Goal: Task Accomplishment & Management: Manage account settings

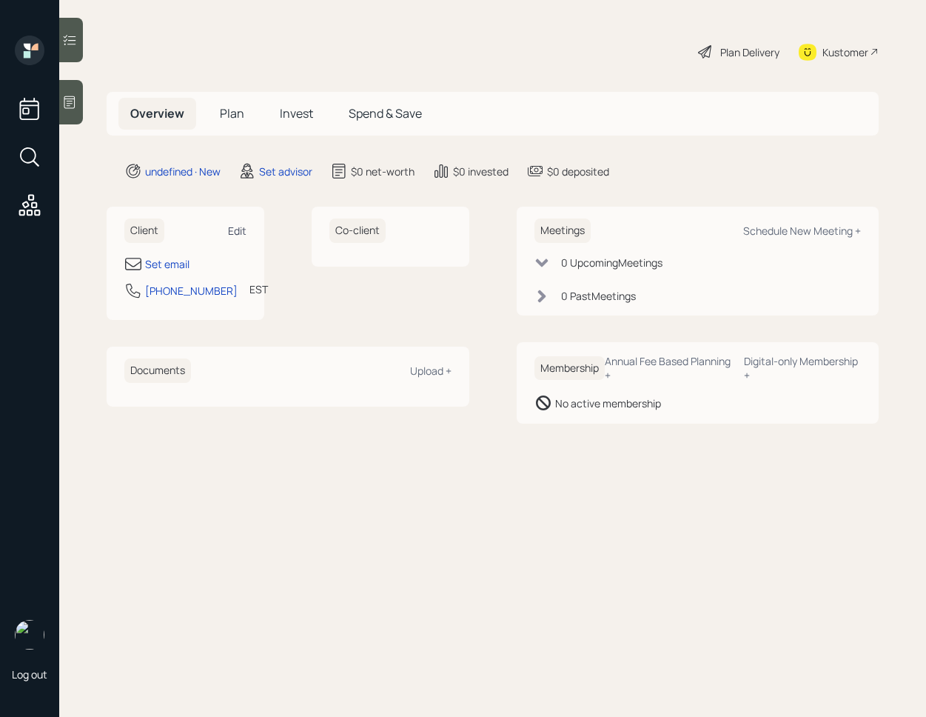
click at [233, 230] on div "Edit" at bounding box center [237, 231] width 19 height 14
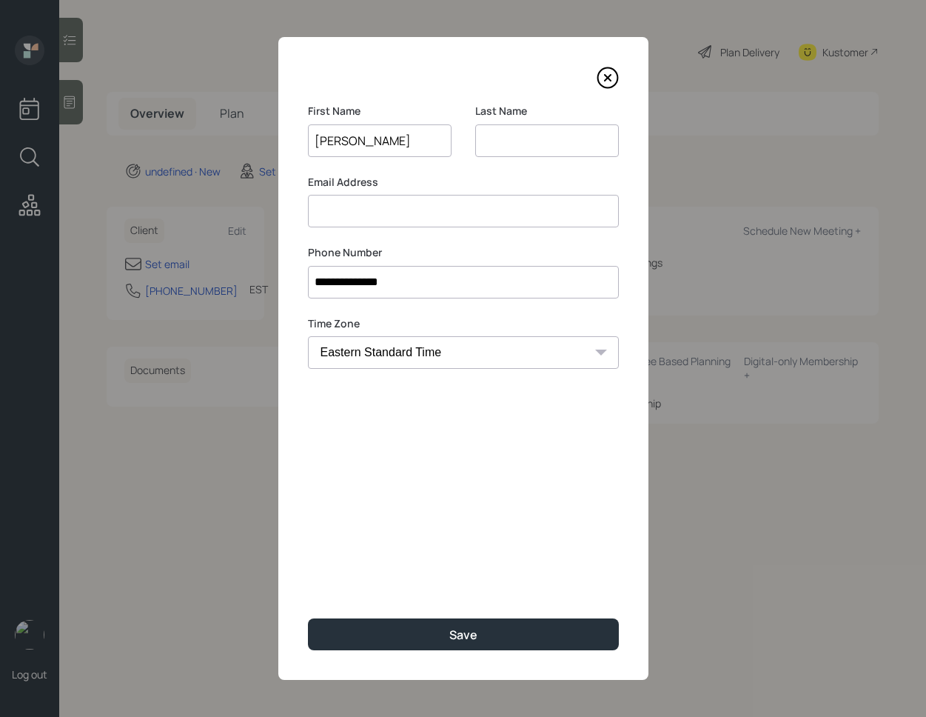
type input "[PERSON_NAME]"
type input "B"
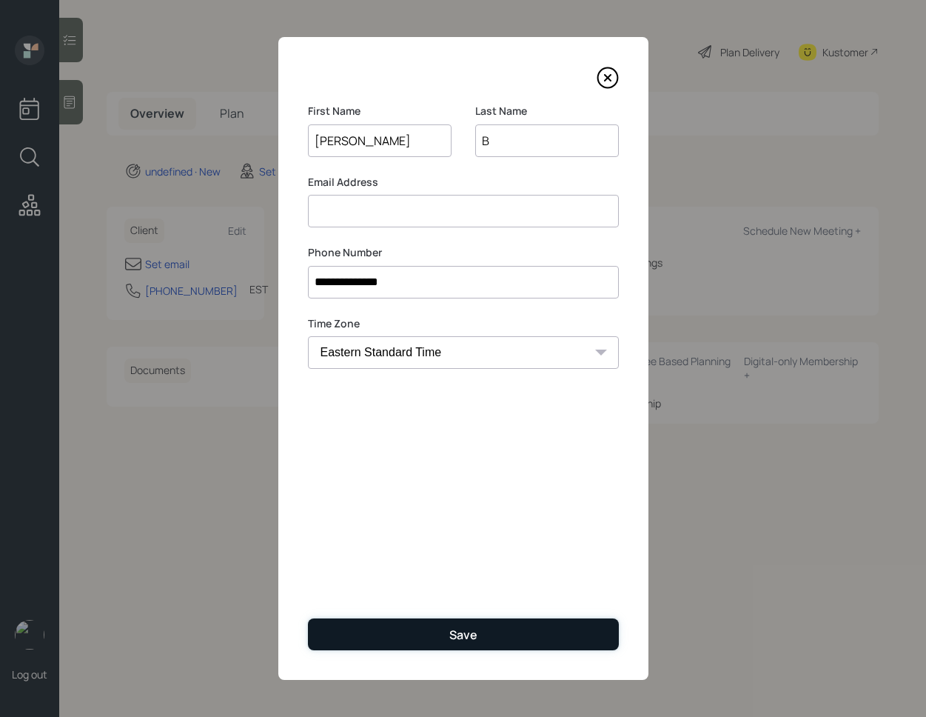
click at [425, 646] on button "Save" at bounding box center [463, 634] width 311 height 32
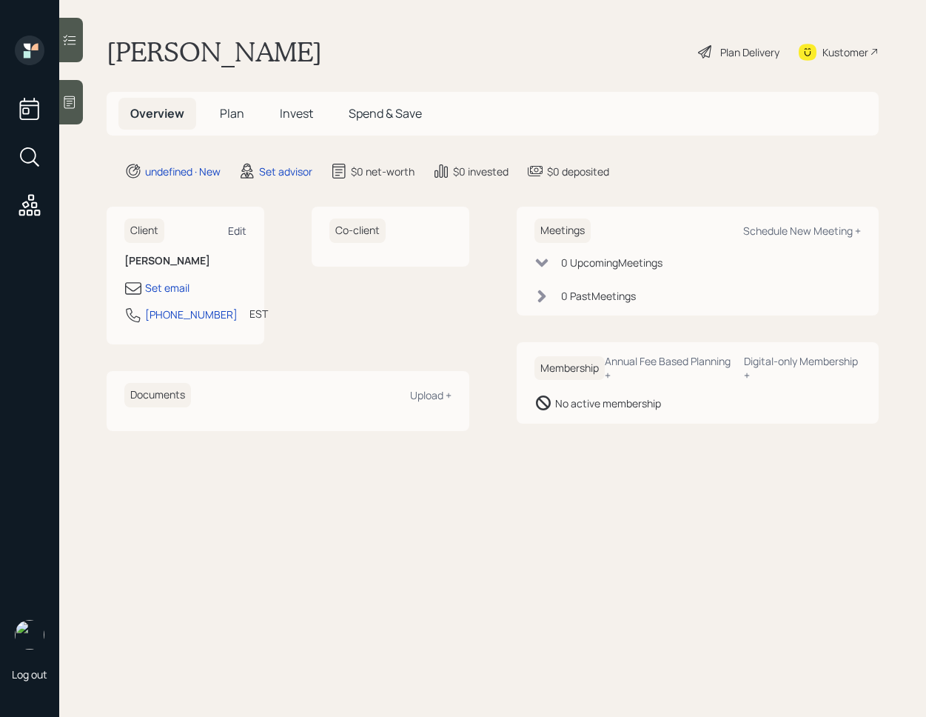
click at [234, 231] on div "Edit" at bounding box center [237, 231] width 19 height 14
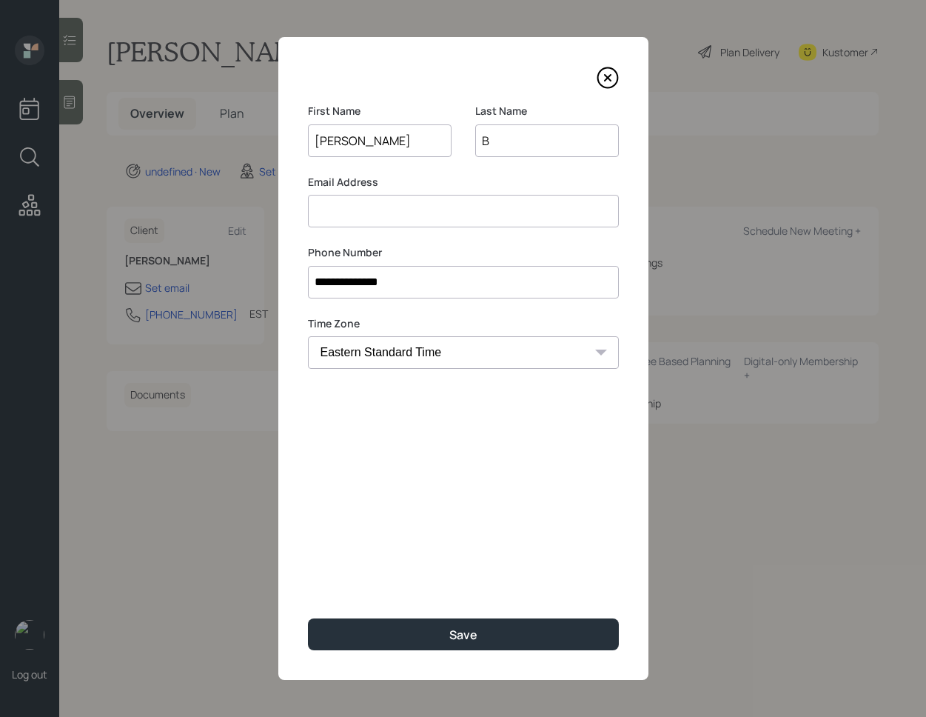
click at [401, 222] on input at bounding box center [463, 211] width 311 height 33
click at [407, 221] on input at bounding box center [463, 211] width 311 height 33
click at [395, 225] on input at bounding box center [463, 211] width 311 height 33
click at [427, 445] on div "**********" at bounding box center [463, 358] width 370 height 643
click at [394, 210] on input at bounding box center [463, 211] width 311 height 33
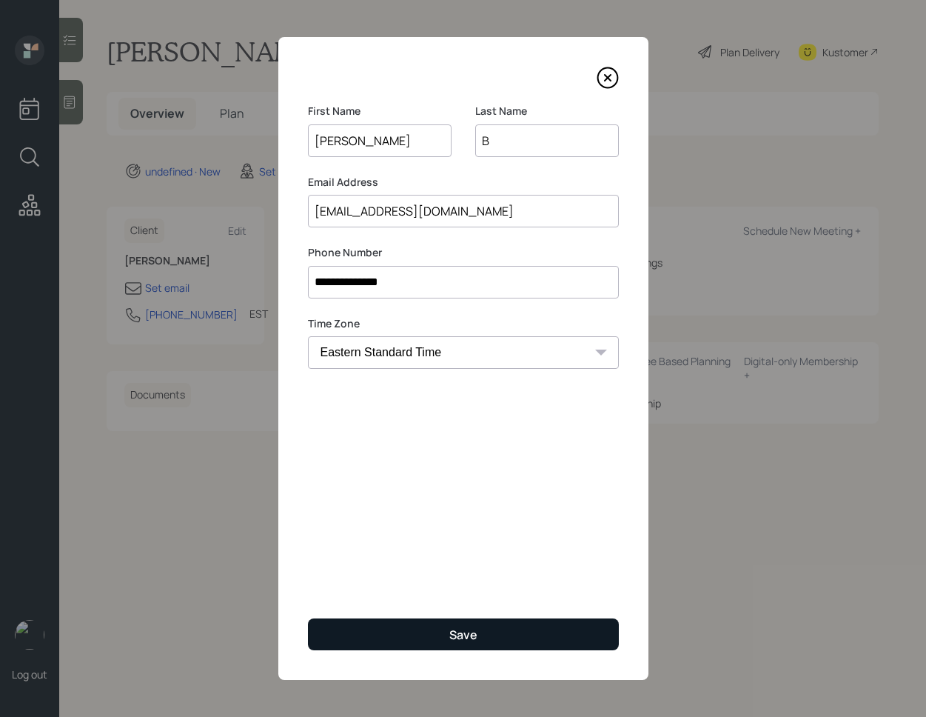
type input "[EMAIL_ADDRESS][DOMAIN_NAME]"
click at [469, 629] on div "Save" at bounding box center [464, 634] width 28 height 16
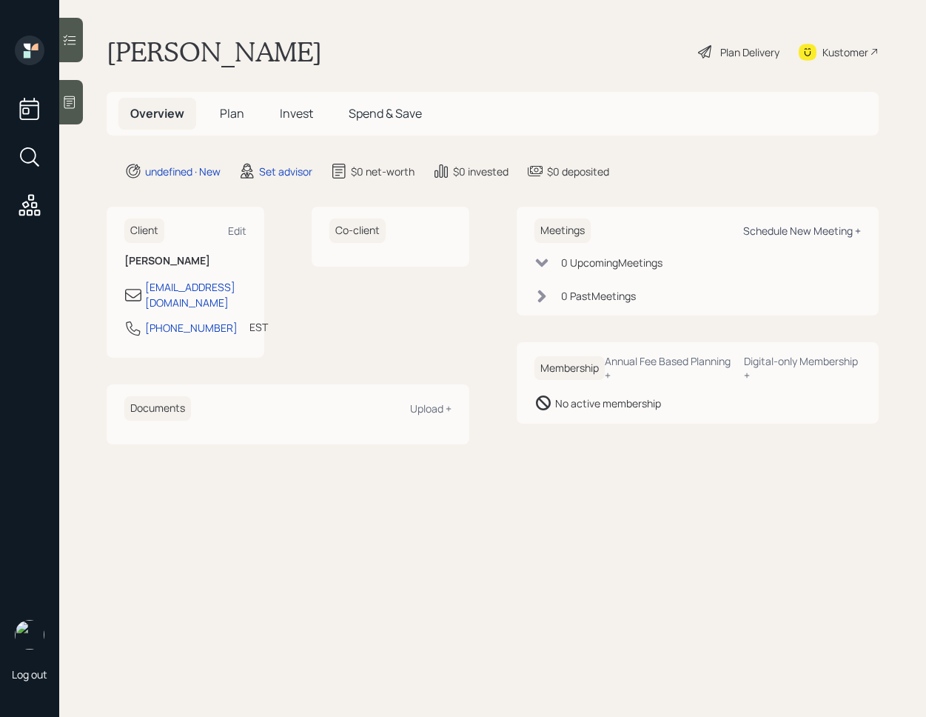
click at [803, 236] on div "Schedule New Meeting +" at bounding box center [803, 231] width 118 height 14
click at [821, 227] on div "Schedule New Meeting +" at bounding box center [803, 231] width 118 height 14
select select "round-[PERSON_NAME]"
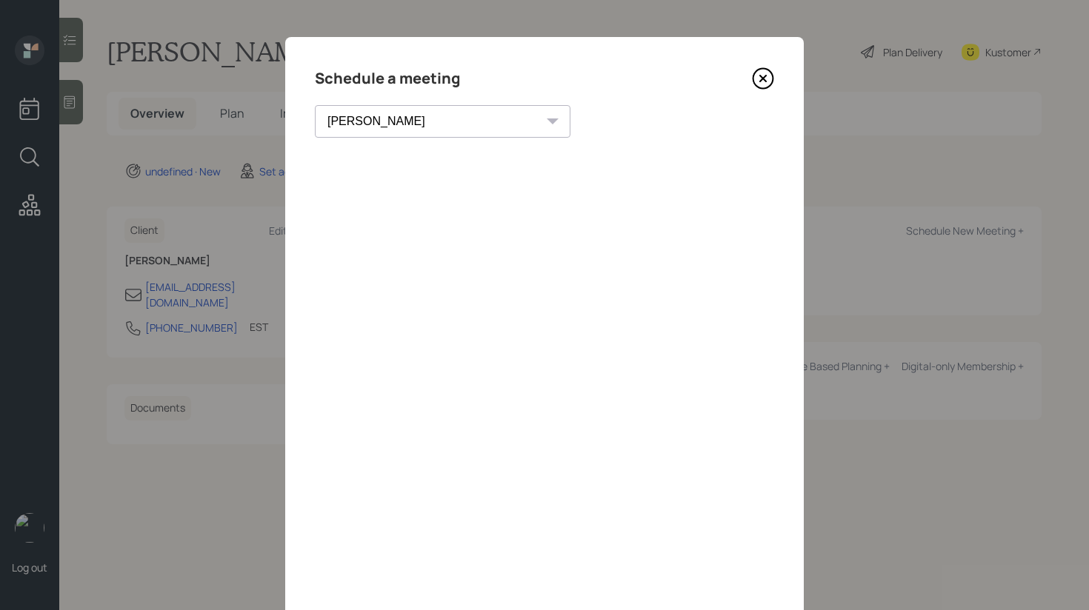
click at [767, 84] on icon at bounding box center [763, 78] width 22 height 22
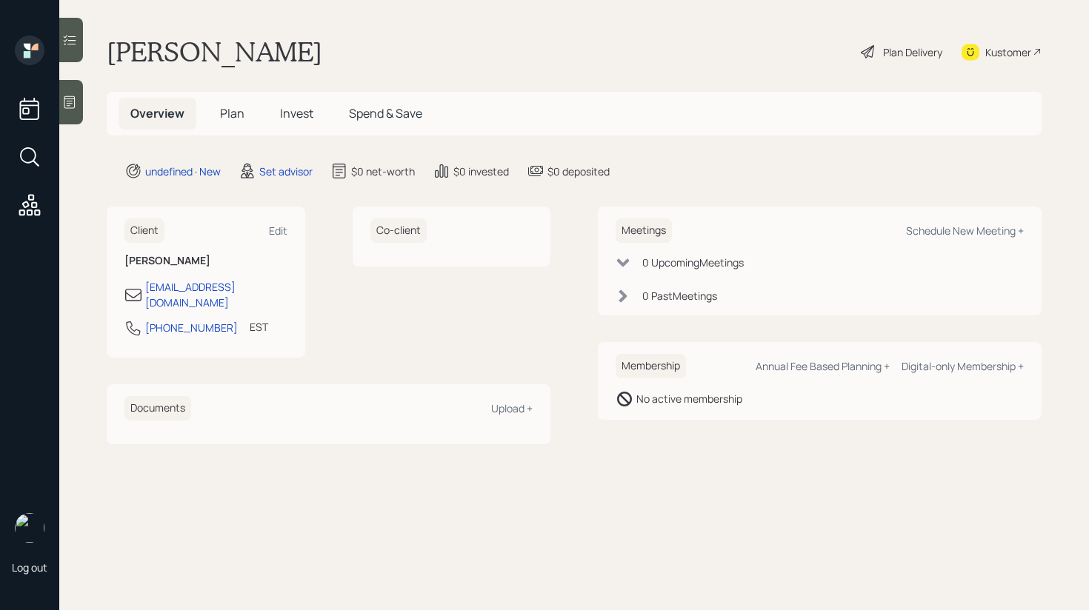
click at [66, 117] on div at bounding box center [71, 102] width 24 height 44
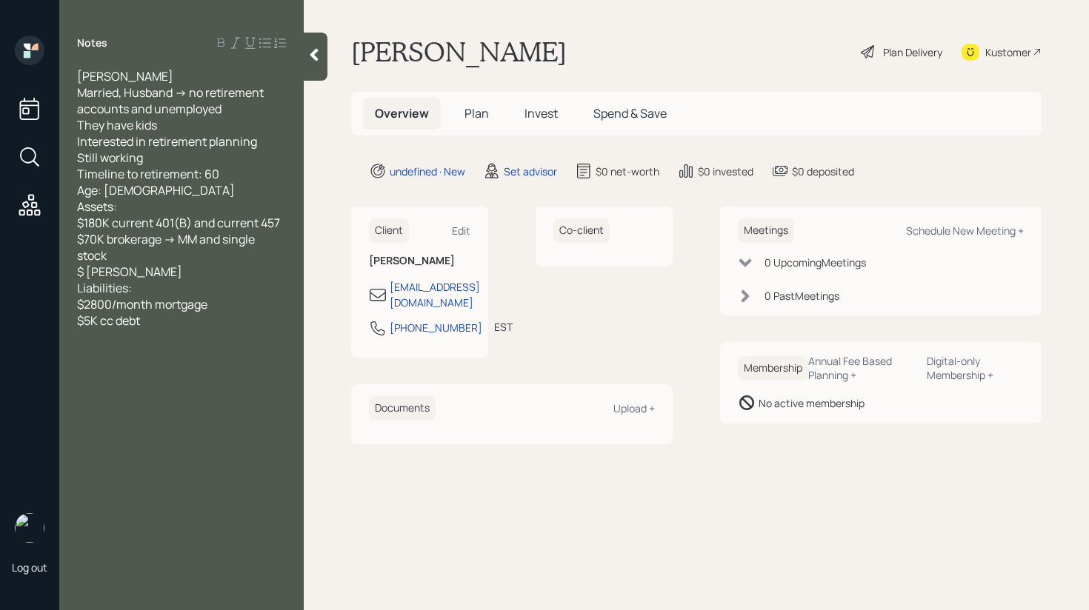
click at [324, 68] on div at bounding box center [316, 57] width 24 height 48
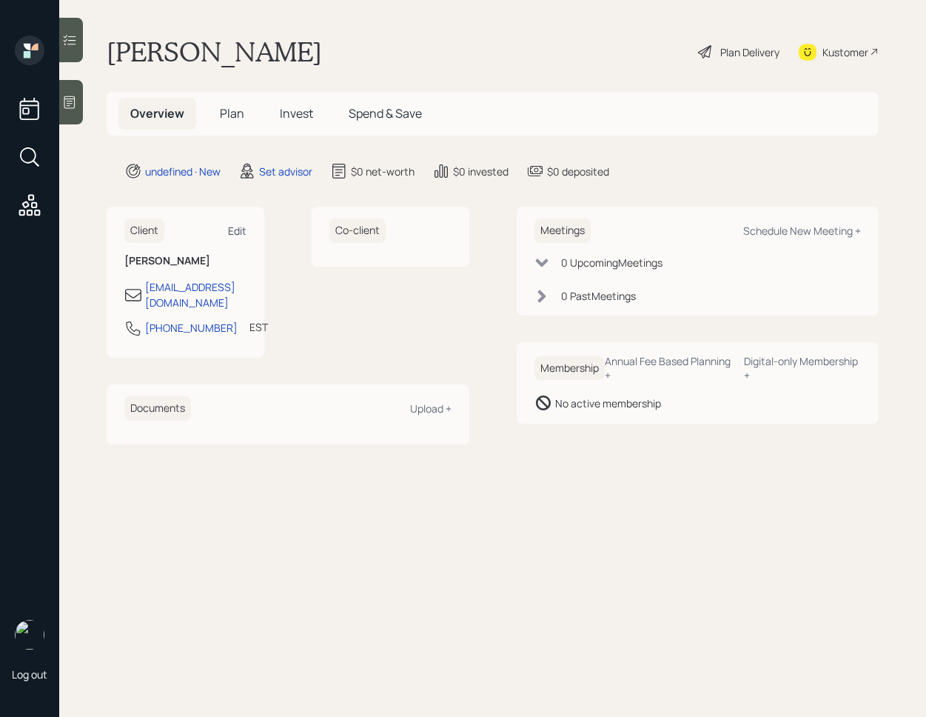
click at [241, 236] on div "Edit" at bounding box center [237, 231] width 19 height 14
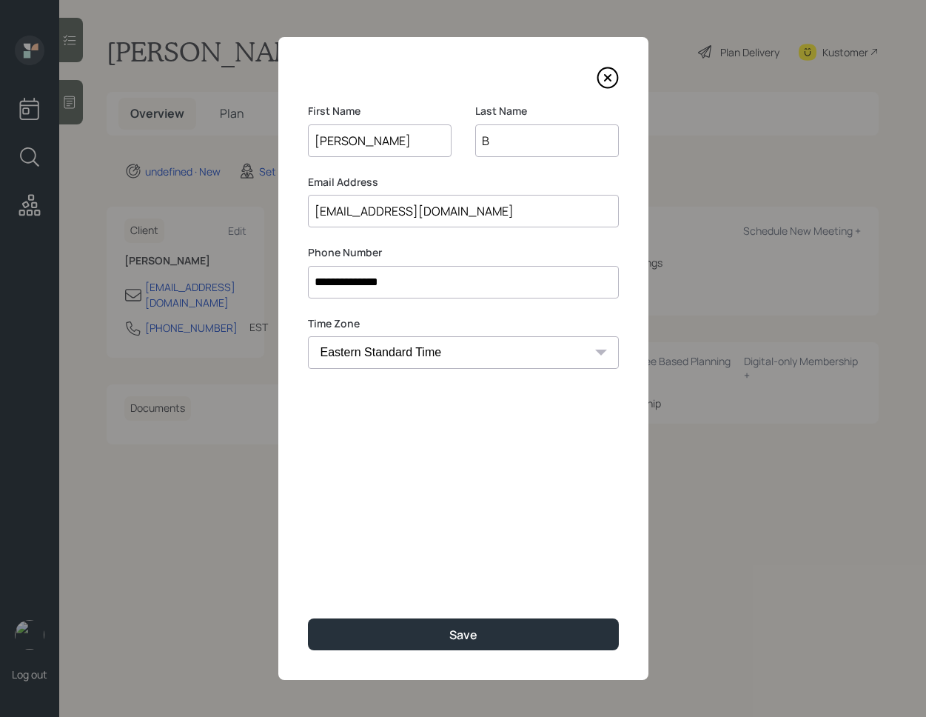
click at [522, 145] on input "B" at bounding box center [547, 140] width 144 height 33
type input "Beckford"
click at [363, 210] on input "[EMAIL_ADDRESS][DOMAIN_NAME]" at bounding box center [463, 211] width 311 height 33
type input "[EMAIL_ADDRESS][DOMAIN_NAME]"
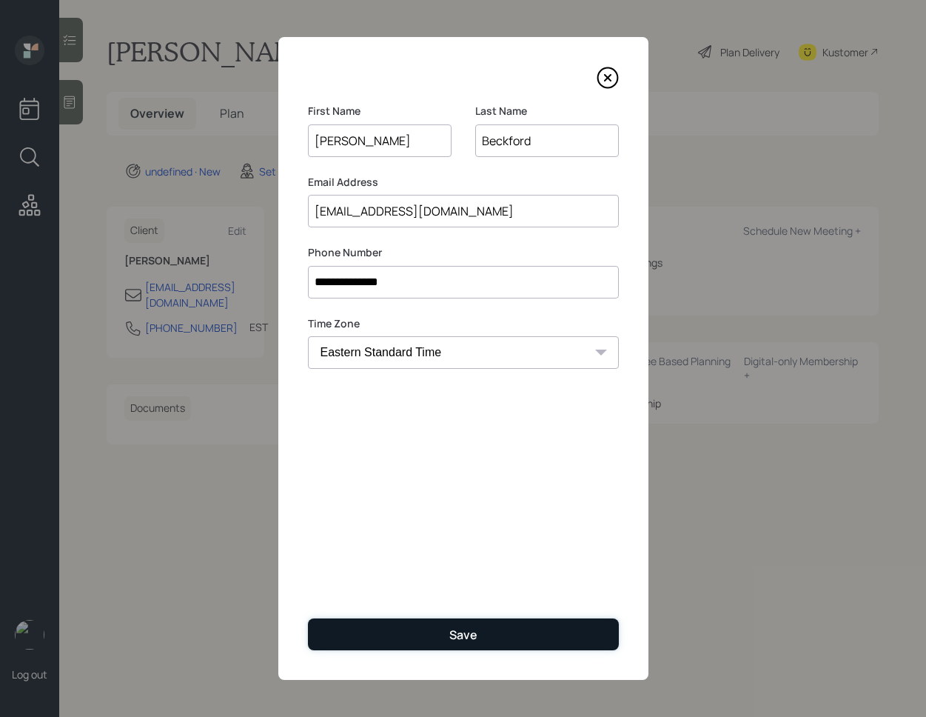
click at [445, 639] on button "Save" at bounding box center [463, 634] width 311 height 32
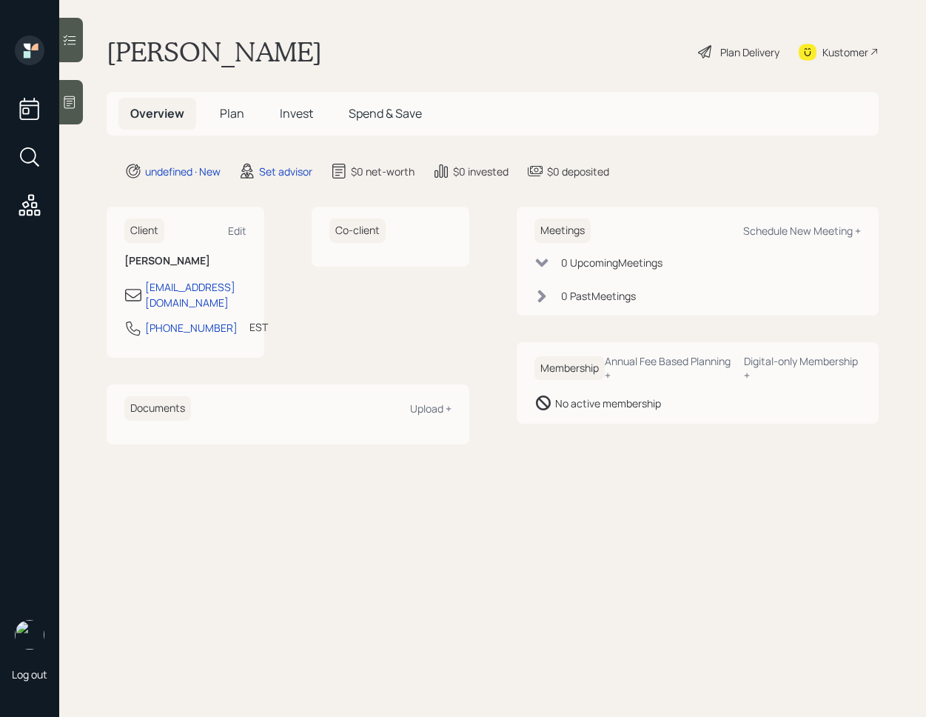
click at [236, 222] on div "Client Edit" at bounding box center [185, 230] width 122 height 24
click at [244, 230] on div "Edit" at bounding box center [237, 231] width 19 height 14
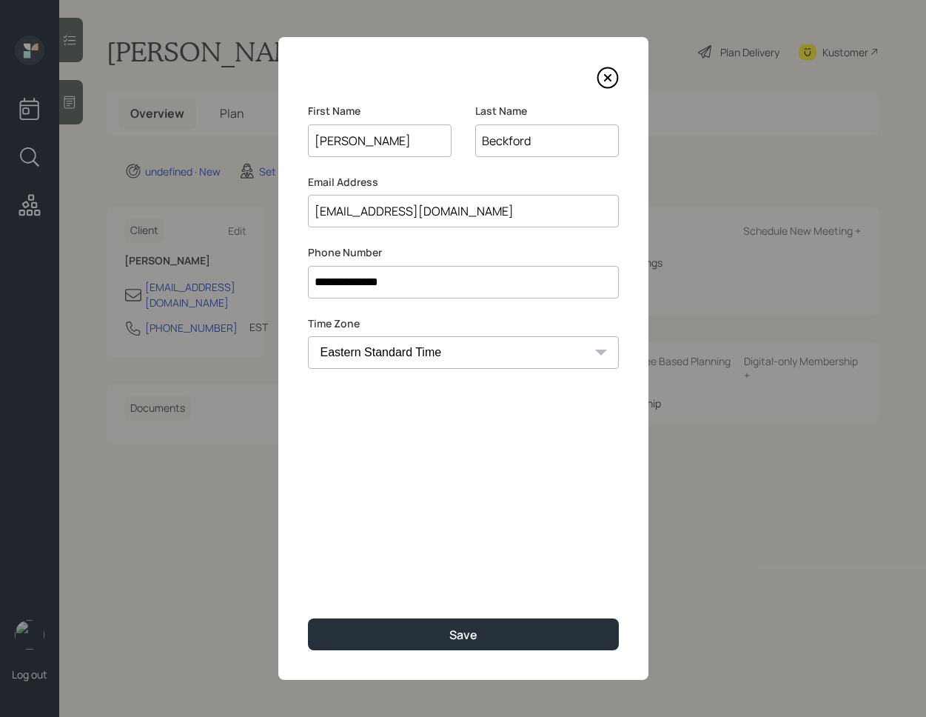
click at [338, 140] on input "[PERSON_NAME]" at bounding box center [380, 140] width 144 height 33
type input "[PERSON_NAME]"
click at [387, 210] on input "[EMAIL_ADDRESS][DOMAIN_NAME]" at bounding box center [463, 211] width 311 height 33
type input "[EMAIL_ADDRESS][DOMAIN_NAME]"
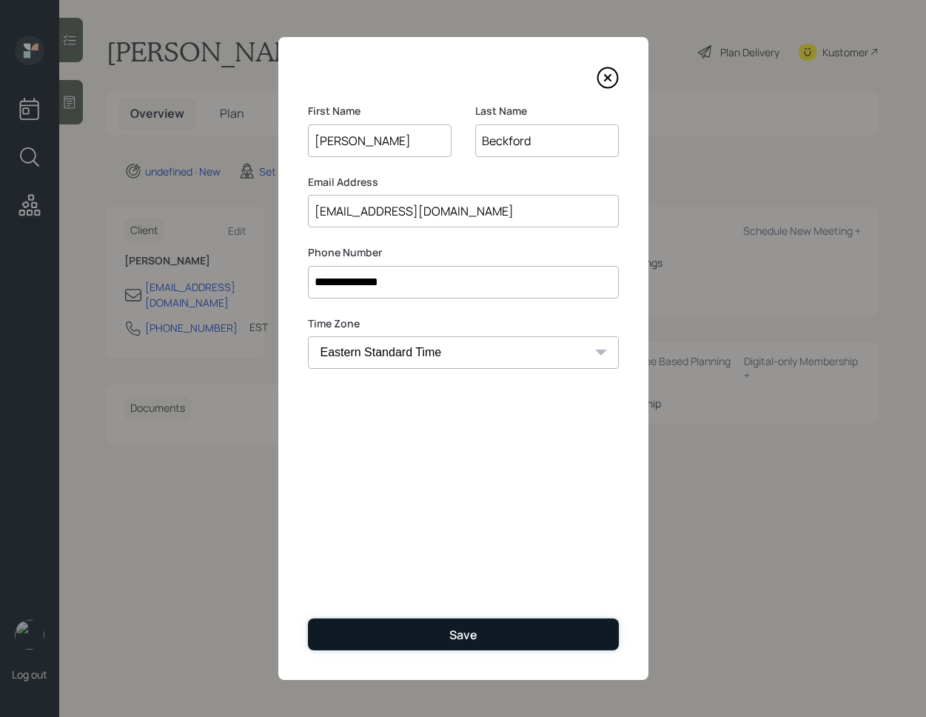
click at [448, 637] on button "Save" at bounding box center [463, 634] width 311 height 32
